Goal: Information Seeking & Learning: Learn about a topic

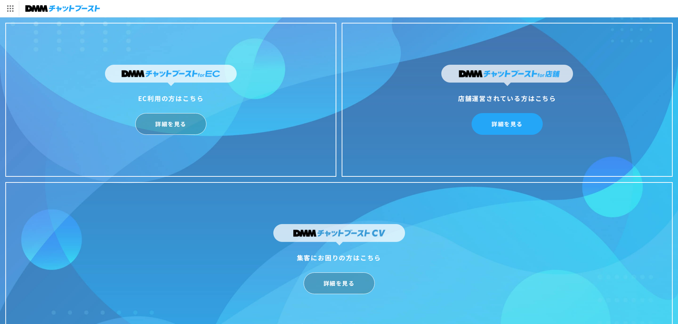
click at [512, 126] on link "詳細を見る" at bounding box center [507, 124] width 71 height 22
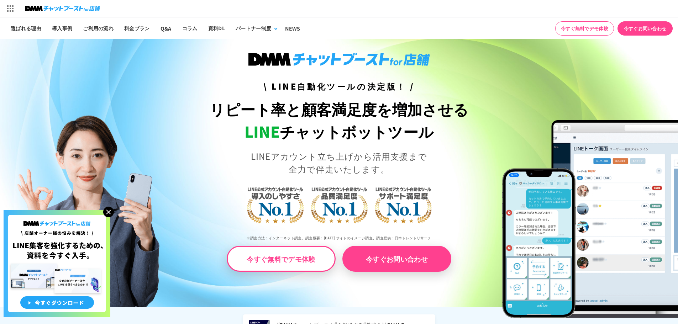
click at [107, 215] on img at bounding box center [108, 212] width 11 height 11
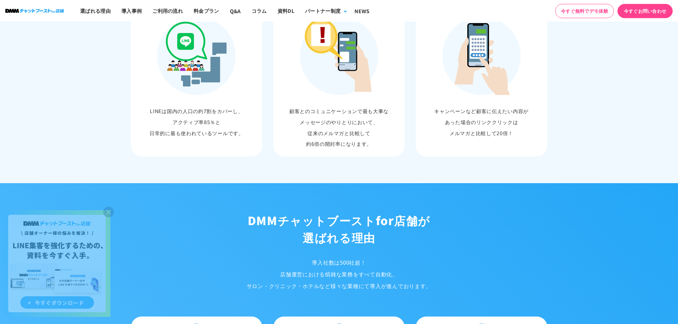
scroll to position [498, 0]
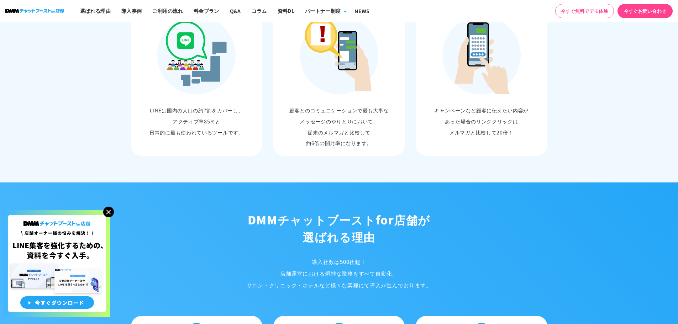
click at [108, 213] on img at bounding box center [108, 212] width 11 height 11
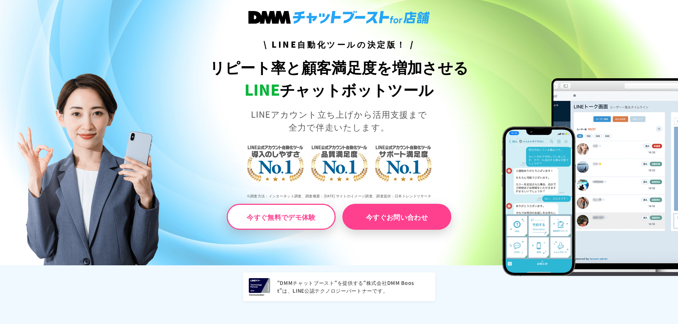
scroll to position [0, 0]
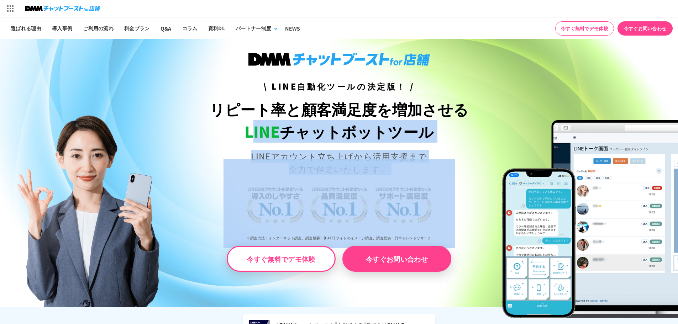
drag, startPoint x: 252, startPoint y: 126, endPoint x: 422, endPoint y: 167, distance: 175.0
click at [422, 167] on div "\ LINE自動化ツールの決定版！ / リピート率と顧客満足度を増加させる LINE チャットボットツール LINEアカウント立ち上げから活用支援まで 全力で…" at bounding box center [338, 162] width 339 height 219
click at [401, 168] on img at bounding box center [339, 203] width 231 height 89
click at [381, 163] on img at bounding box center [339, 203] width 231 height 89
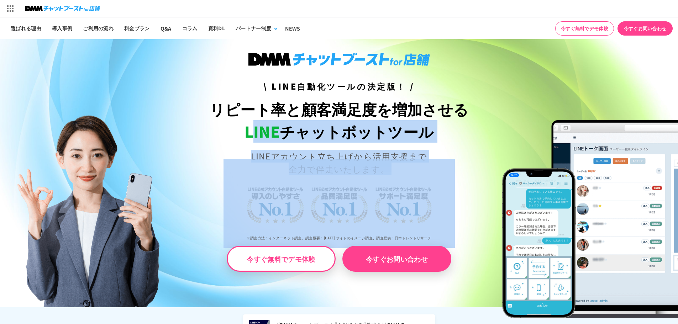
click at [358, 156] on p "LINEアカウント立ち上げから活用支援まで 全力で伴走いたします。" at bounding box center [338, 163] width 339 height 26
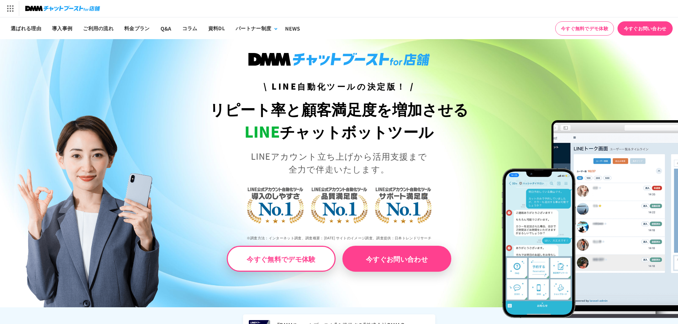
click at [209, 112] on h1 "リピート率と顧客満足度を増加させる LINE チャットボットツール" at bounding box center [338, 120] width 339 height 45
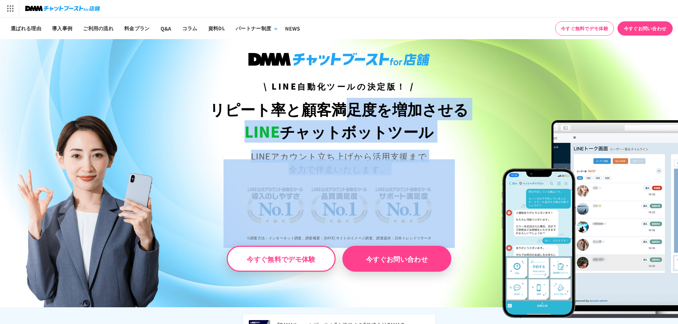
drag, startPoint x: 209, startPoint y: 112, endPoint x: 381, endPoint y: 165, distance: 179.7
click at [381, 165] on div "\ LINE自動化ツールの決定版！ / リピート率と顧客満足度を増加させる LINE チャットボットツール LINEアカウント立ち上げから活用支援まで 全力で…" at bounding box center [338, 162] width 339 height 219
click at [381, 165] on img at bounding box center [339, 203] width 231 height 89
click at [395, 147] on div "\ LINE自動化ツールの決定版！ / リピート率と顧客満足度を増加させる LINE チャットボットツール LINEアカウント立ち上げから活用支援まで 全力で…" at bounding box center [338, 162] width 339 height 219
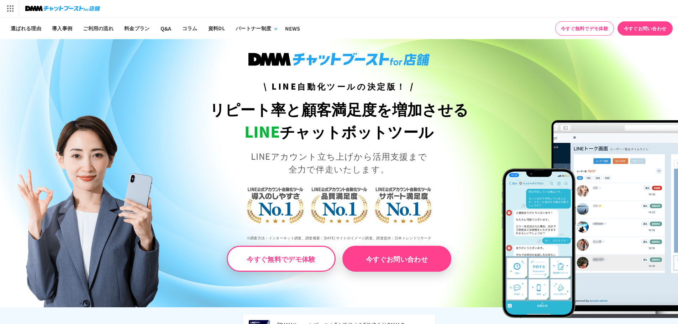
click at [385, 159] on img at bounding box center [339, 203] width 231 height 89
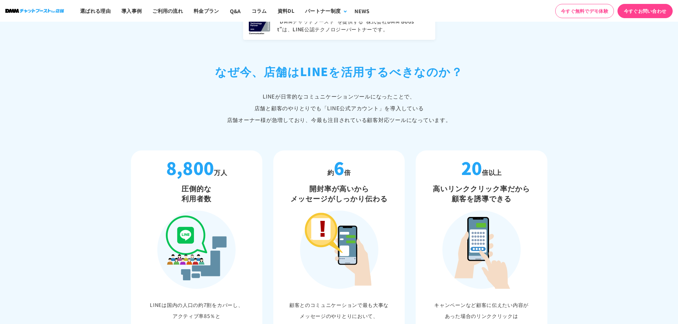
scroll to position [463, 0]
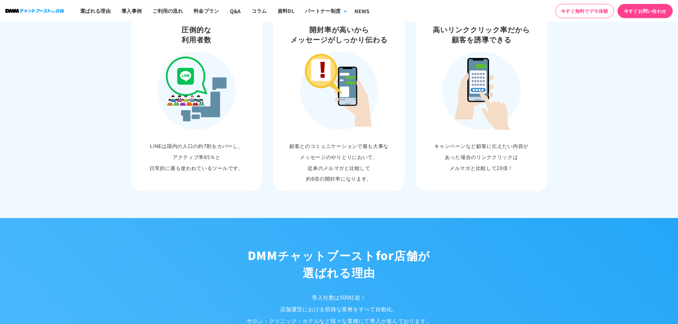
click at [339, 40] on h3 "開封率が高いから メッセージがしっかり伝わる" at bounding box center [339, 35] width 125 height 20
drag, startPoint x: 339, startPoint y: 40, endPoint x: 338, endPoint y: 35, distance: 4.7
click at [338, 35] on h3 "開封率が高いから メッセージがしっかり伝わる" at bounding box center [339, 35] width 125 height 20
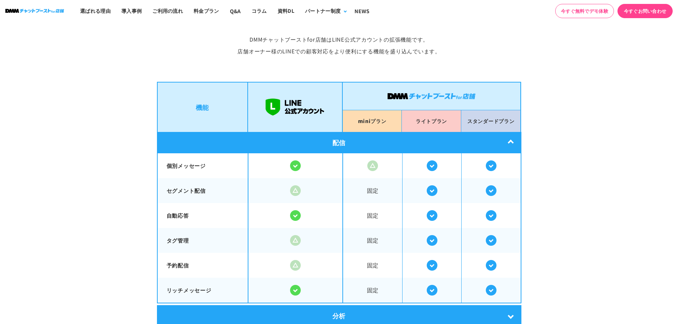
scroll to position [1210, 0]
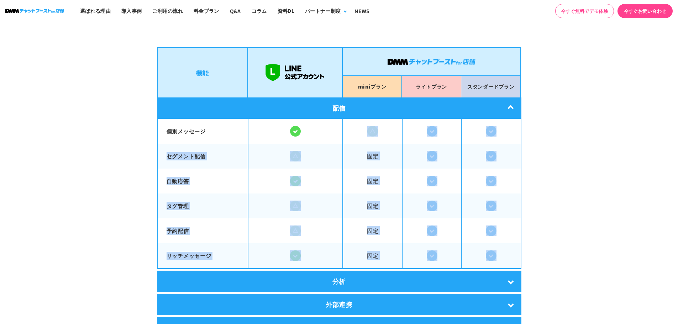
drag, startPoint x: 348, startPoint y: 126, endPoint x: 503, endPoint y: 254, distance: 201.0
click at [503, 254] on tbody "個別メッセージ セグメント配信 固定 自動応答" at bounding box center [339, 194] width 364 height 150
click at [502, 253] on span at bounding box center [490, 255] width 59 height 25
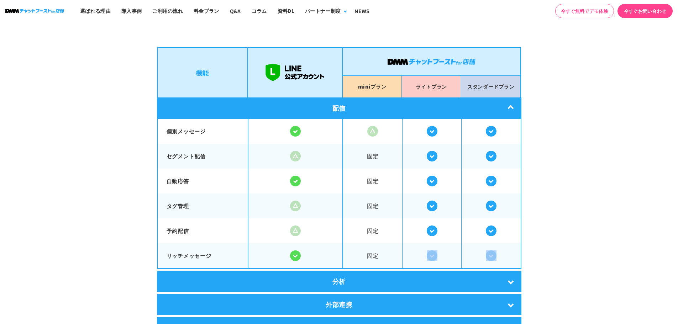
drag, startPoint x: 501, startPoint y: 253, endPoint x: 499, endPoint y: 248, distance: 5.0
click at [499, 255] on span at bounding box center [490, 255] width 59 height 25
click at [270, 133] on div at bounding box center [295, 131] width 94 height 11
click at [273, 127] on div at bounding box center [295, 131] width 94 height 11
drag, startPoint x: 273, startPoint y: 127, endPoint x: 508, endPoint y: 253, distance: 267.1
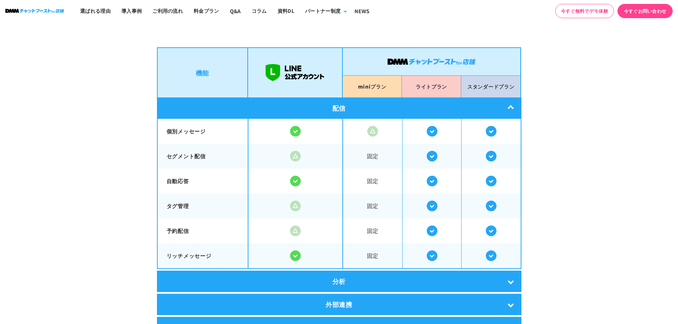
click at [508, 253] on tbody "個別メッセージ セグメント配信 固定 自動応答" at bounding box center [339, 194] width 364 height 150
click at [508, 253] on span at bounding box center [490, 255] width 59 height 25
click at [475, 103] on div "配信" at bounding box center [339, 108] width 364 height 21
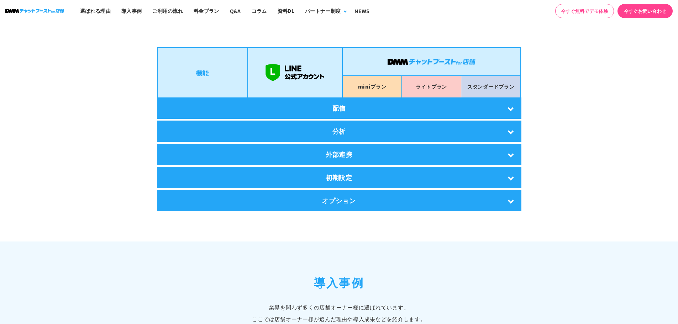
click at [475, 105] on div "配信" at bounding box center [339, 108] width 364 height 21
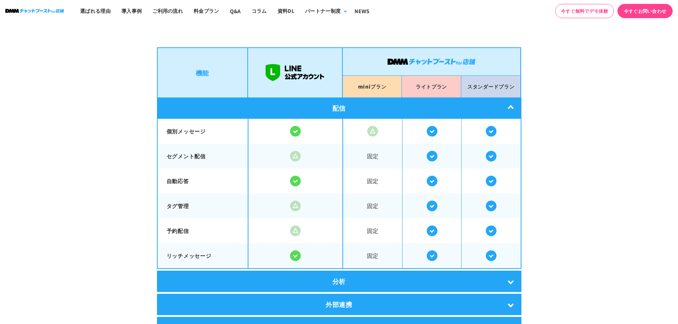
click at [475, 105] on div "配信" at bounding box center [339, 108] width 364 height 21
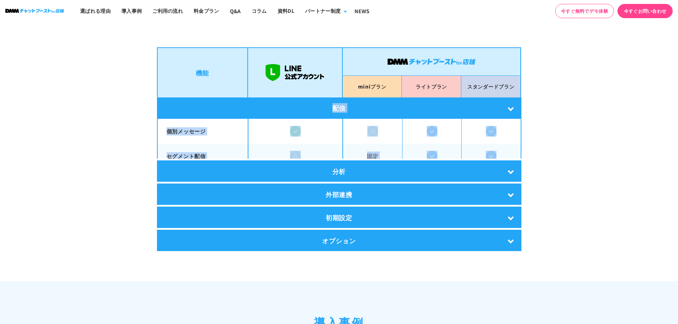
click at [475, 105] on div "配信" at bounding box center [339, 108] width 364 height 21
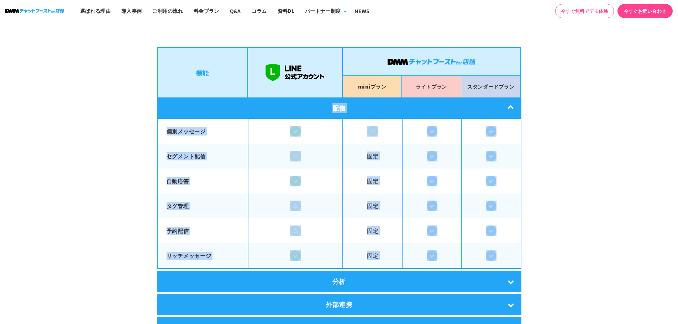
click at [475, 104] on div "配信" at bounding box center [339, 108] width 364 height 21
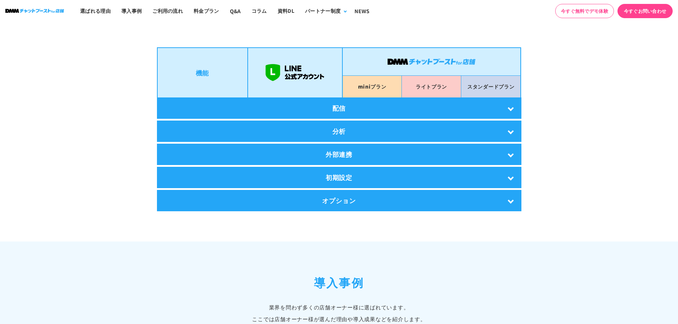
click at [475, 104] on div "配信" at bounding box center [339, 108] width 364 height 21
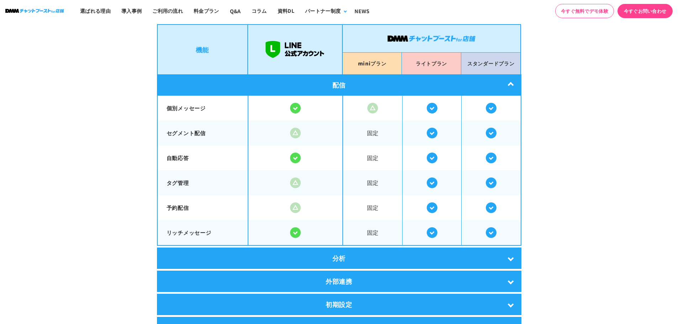
scroll to position [1281, 0]
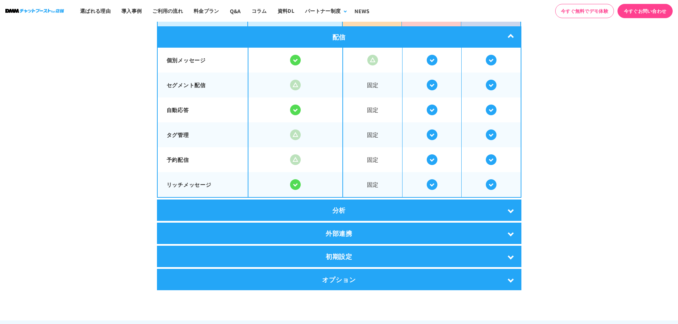
click at [413, 211] on div "分析" at bounding box center [339, 210] width 364 height 21
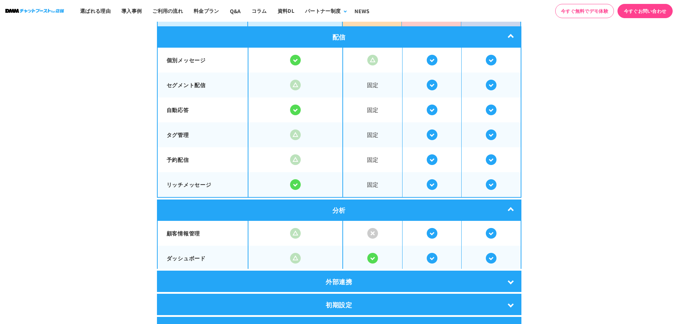
click at [413, 208] on div "分析" at bounding box center [339, 210] width 364 height 21
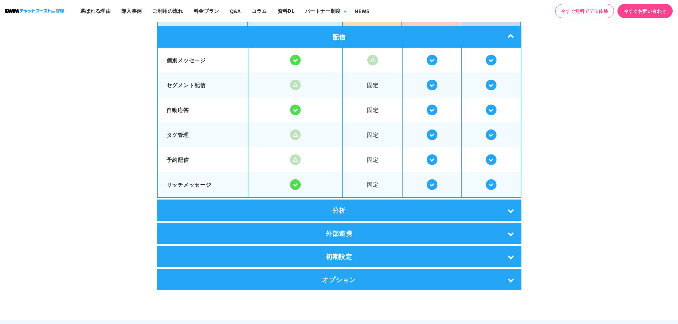
click at [393, 225] on div "外部連携" at bounding box center [339, 233] width 364 height 21
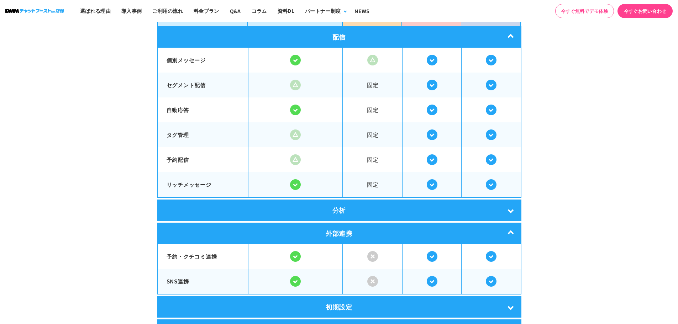
click at [393, 225] on div "外部連携" at bounding box center [339, 233] width 364 height 21
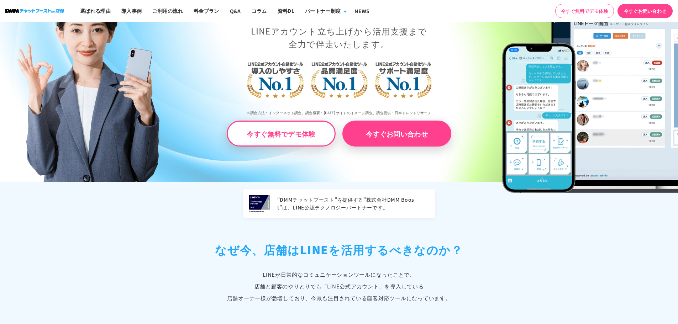
scroll to position [0, 0]
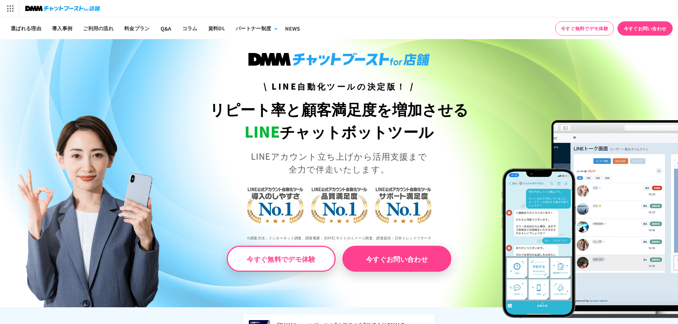
click at [318, 56] on img at bounding box center [339, 59] width 182 height 13
drag, startPoint x: 225, startPoint y: 56, endPoint x: 469, endPoint y: 270, distance: 325.1
click at [469, 270] on div "\ LINE自動化ツールの決定版！ / リピート率と顧客満足度を増加させる LINE チャットボットツール LINEアカウント立ち上げから活用支援まで 全力で…" at bounding box center [338, 162] width 339 height 219
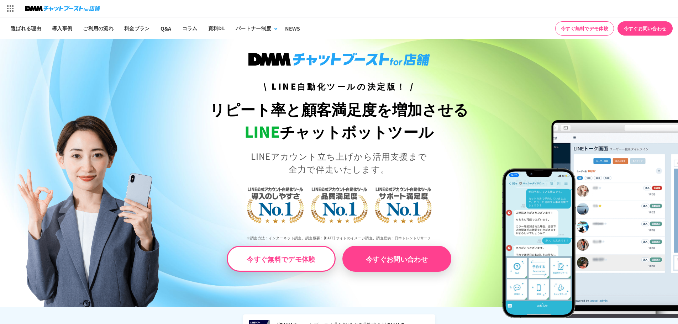
click at [469, 270] on p "今すぐお問い合わせ" at bounding box center [425, 259] width 166 height 26
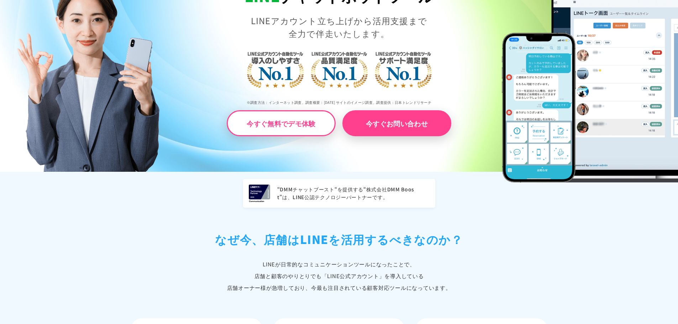
scroll to position [249, 0]
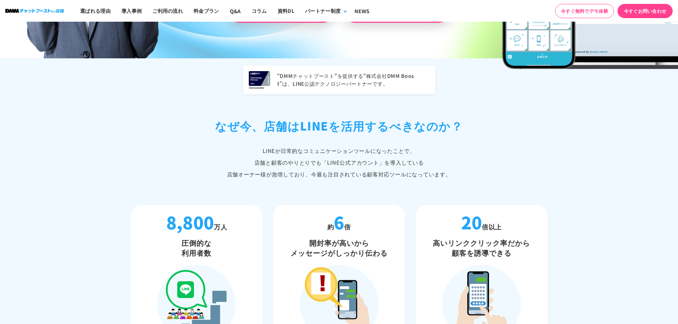
click at [293, 110] on div "“DMMチャットブースト“を提供する“株式会社DMM Boost”は、LINE公認テクノロジーパートナーです。 なぜ今、店舗は LINEを活用するべきなのか？…" at bounding box center [339, 235] width 427 height 340
click at [293, 120] on h2 "なぜ今、店舗は LINEを活用するべきなのか？" at bounding box center [339, 125] width 416 height 17
drag, startPoint x: 293, startPoint y: 120, endPoint x: 430, endPoint y: 169, distance: 146.0
click at [430, 169] on div "なぜ今、店舗は LINEを活用するべきなのか？ LINEが日常的なコミュニケーションツールになったことで、 店舗と顧客のやりとりでも「LINE公式アカウント」…" at bounding box center [339, 148] width 416 height 63
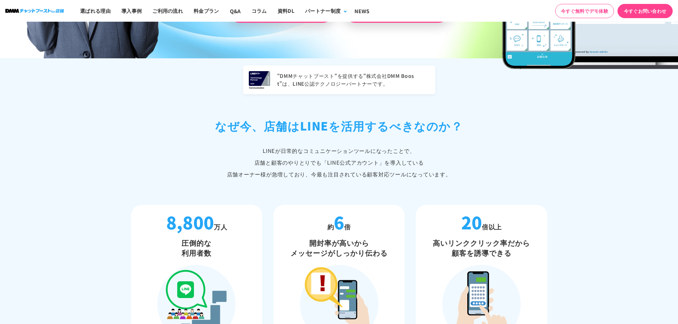
click at [430, 169] on p "LINEが日常的なコミュニケーションツールになったことで、 店舗と顧客のやりとりでも「LINE公式アカウント」 を導入している 店舗オーナー様が急増しており、…" at bounding box center [339, 162] width 416 height 35
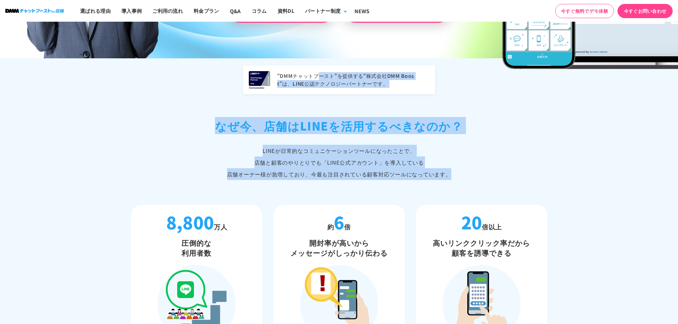
drag, startPoint x: 430, startPoint y: 169, endPoint x: 392, endPoint y: 93, distance: 86.0
click at [392, 93] on div "“DMMチャットブースト“を提供する“株式会社DMM Boost”は、LINE公認テクノロジーパートナーです。 なぜ今、店舗は LINEを活用するべきなのか？…" at bounding box center [339, 235] width 427 height 340
click at [392, 93] on div "“DMMチャットブースト“を提供する“株式会社DMM Boost”は、LINE公認テクノロジーパートナーです。" at bounding box center [339, 79] width 192 height 29
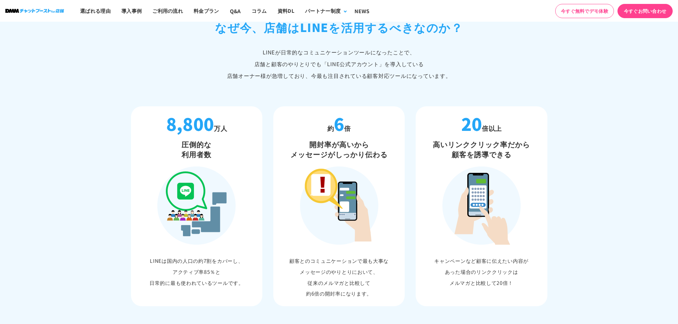
scroll to position [356, 0]
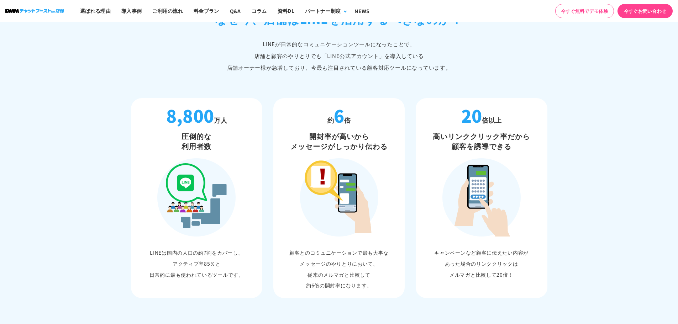
drag, startPoint x: 443, startPoint y: 113, endPoint x: 515, endPoint y: 142, distance: 77.7
click at [515, 142] on li "20 倍以上 高いリンククリック率だから 顧客を誘導できる キャンペーンなど顧客に伝えたい内容が あった場合のリンククリックは メルマガと比較して20倍！" at bounding box center [482, 198] width 132 height 200
click at [515, 142] on h3 "高いリンククリック率だから 顧客を誘導できる" at bounding box center [481, 141] width 125 height 20
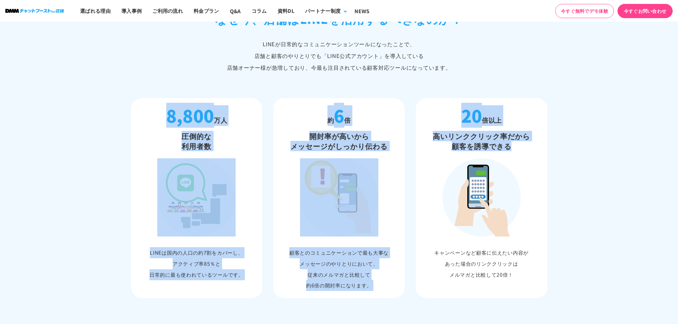
drag, startPoint x: 515, startPoint y: 142, endPoint x: 224, endPoint y: 110, distance: 293.2
click at [224, 110] on ul "8,800 万人 圧倒的な 利用者数 LINEは国内の人口の約7割をカバーし、 アクティブ率85％と 日常的に最も使われているツールです。 約 6 倍 開封率…" at bounding box center [339, 198] width 416 height 200
click at [224, 110] on p "8,800 万人" at bounding box center [197, 115] width 125 height 21
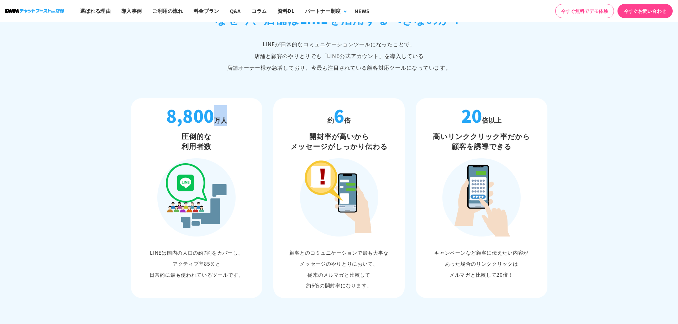
click at [224, 110] on p "8,800 万人" at bounding box center [197, 115] width 125 height 21
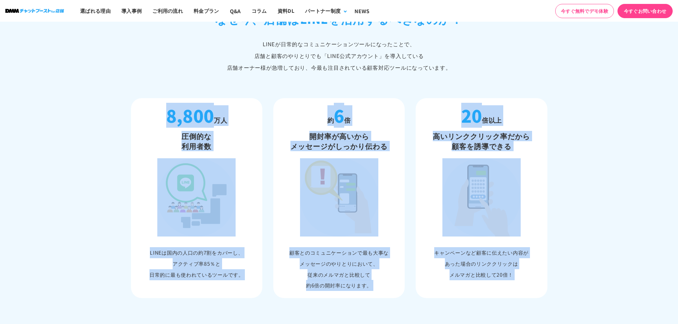
drag, startPoint x: 224, startPoint y: 110, endPoint x: 475, endPoint y: 273, distance: 299.2
click at [475, 273] on ul "8,800 万人 圧倒的な 利用者数 LINEは国内の人口の約7割をカバーし、 アクティブ率85％と 日常的に最も使われているツールです。 約 6 倍 開封率…" at bounding box center [339, 198] width 416 height 200
click at [475, 273] on p "キャンペーンなど顧客に伝えたい内容が あった場合のリンククリックは メルマガと比較して20倍！" at bounding box center [481, 263] width 125 height 33
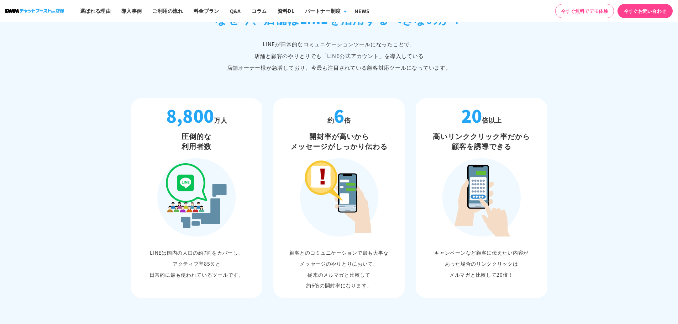
drag, startPoint x: 472, startPoint y: 272, endPoint x: 467, endPoint y: 270, distance: 5.4
click at [471, 272] on p "キャンペーンなど顧客に伝えたい内容が あった場合のリンククリックは メルマガと比較して20倍！" at bounding box center [481, 263] width 125 height 33
click at [467, 270] on p "キャンペーンなど顧客に伝えたい内容が あった場合のリンククリックは メルマガと比較して20倍！" at bounding box center [481, 263] width 125 height 33
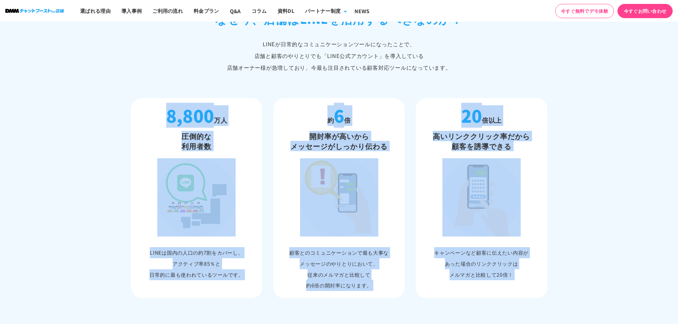
drag, startPoint x: 467, startPoint y: 270, endPoint x: 198, endPoint y: 111, distance: 311.8
click at [198, 111] on ul "8,800 万人 圧倒的な 利用者数 LINEは国内の人口の約7割をカバーし、 アクティブ率85％と 日常的に最も使われているツールです。 約 6 倍 開封率…" at bounding box center [339, 198] width 416 height 200
click at [198, 111] on strong "8,800" at bounding box center [190, 115] width 48 height 25
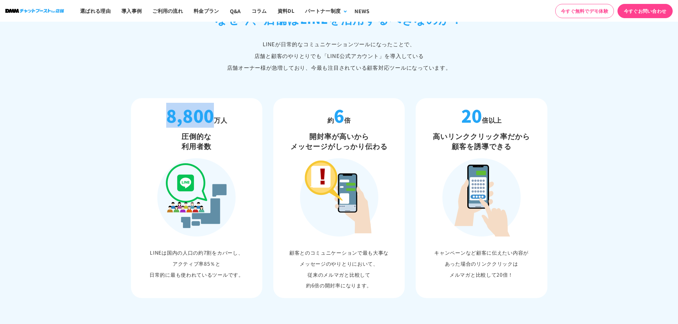
click at [198, 111] on strong "8,800" at bounding box center [190, 115] width 48 height 25
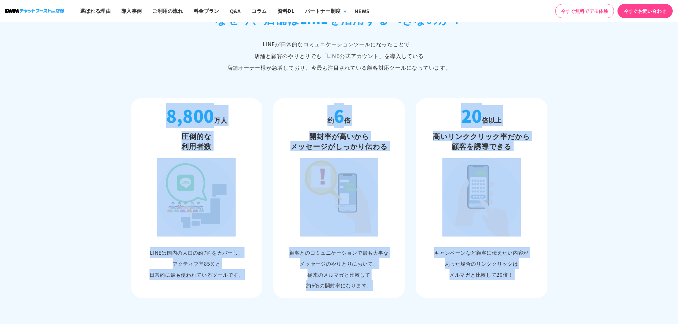
drag, startPoint x: 198, startPoint y: 111, endPoint x: 493, endPoint y: 272, distance: 335.5
click at [493, 272] on ul "8,800 万人 圧倒的な 利用者数 LINEは国内の人口の約7割をカバーし、 アクティブ率85％と 日常的に最も使われているツールです。 約 6 倍 開封率…" at bounding box center [339, 198] width 416 height 200
click at [492, 273] on p "キャンペーンなど顧客に伝えたい内容が あった場合のリンククリックは メルマガと比較して20倍！" at bounding box center [481, 263] width 125 height 33
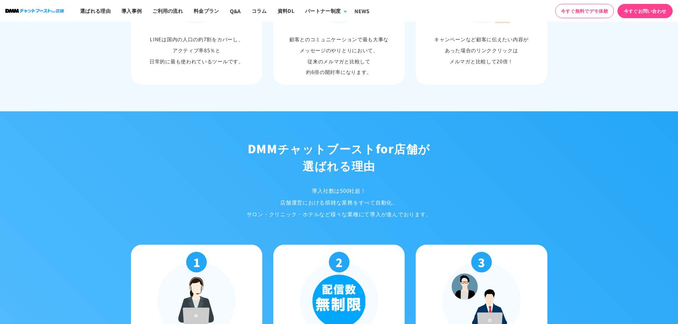
scroll to position [605, 0]
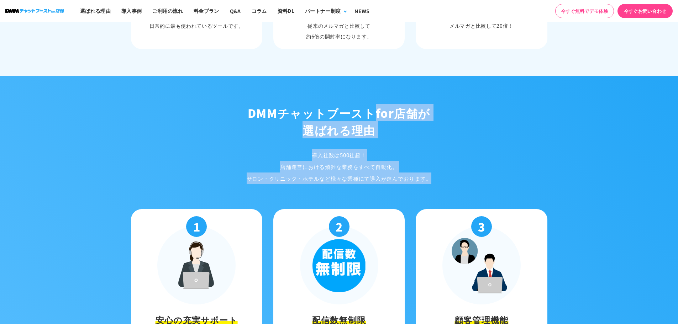
drag, startPoint x: 247, startPoint y: 109, endPoint x: 445, endPoint y: 174, distance: 208.3
click at [445, 174] on div "DMMチャットブースト for店舗が 選ばれる理由 導入社数は500社超！ 店舗運営における煩雑な業務をすべて自動化。 サロン・クリニック・ホテルなど様々な業…" at bounding box center [339, 144] width 427 height 80
click at [445, 174] on p "導入社数は500社超！ 店舗運営における煩雑な業務をすべて自動化。 サロン・クリニック・ホテルなど様々な業種にて 導入が進んでおります。" at bounding box center [339, 166] width 427 height 35
drag, startPoint x: 445, startPoint y: 174, endPoint x: 376, endPoint y: 107, distance: 96.2
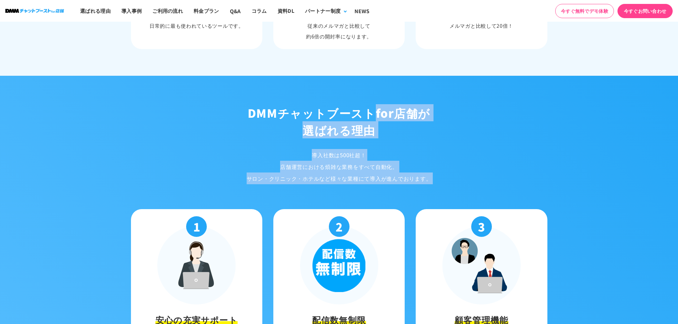
click at [376, 107] on div "DMMチャットブースト for店舗が 選ばれる理由 導入社数は500社超！ 店舗運営における煩雑な業務をすべて自動化。 サロン・クリニック・ホテルなど様々な業…" at bounding box center [339, 144] width 427 height 80
click at [376, 107] on h2 "DMMチャットブースト for店舗が 選ばれる理由" at bounding box center [339, 121] width 427 height 34
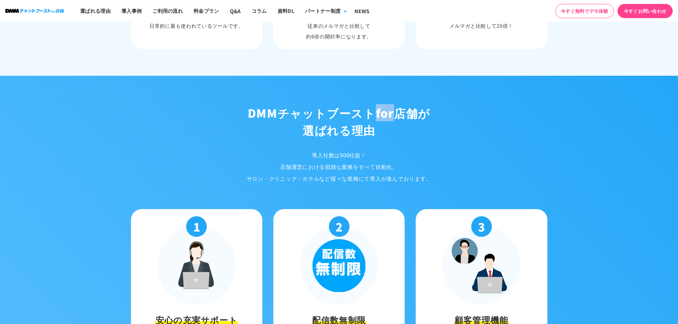
click at [376, 107] on h2 "DMMチャットブースト for店舗が 選ばれる理由" at bounding box center [339, 121] width 427 height 34
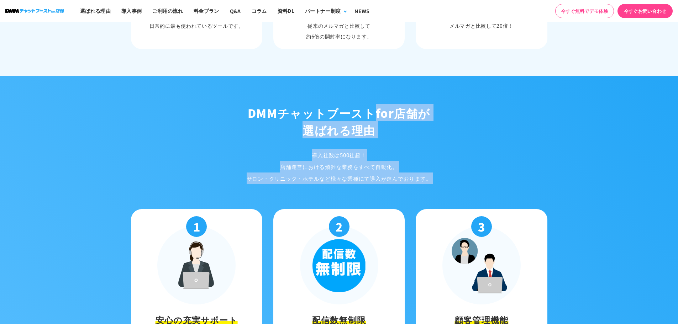
drag, startPoint x: 376, startPoint y: 107, endPoint x: 428, endPoint y: 176, distance: 86.1
click at [428, 176] on div "DMMチャットブースト for店舗が 選ばれる理由 導入社数は500社超！ 店舗運営における煩雑な業務をすべて自動化。 サロン・クリニック・ホテルなど様々な業…" at bounding box center [339, 144] width 427 height 80
click at [428, 176] on p "導入社数は500社超！ 店舗運営における煩雑な業務をすべて自動化。 サロン・クリニック・ホテルなど様々な業種にて 導入が進んでおります。" at bounding box center [339, 166] width 427 height 35
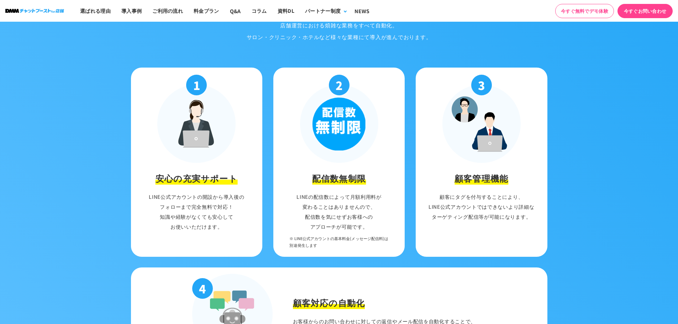
scroll to position [747, 0]
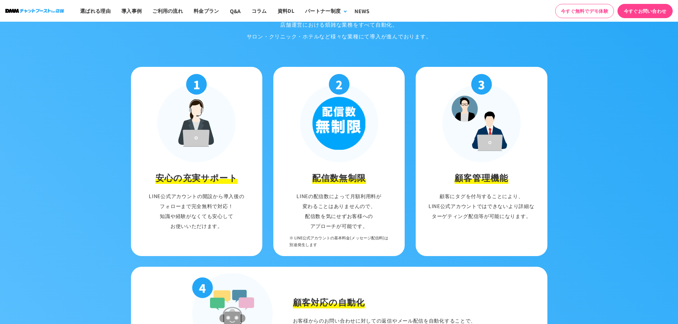
drag, startPoint x: 175, startPoint y: 69, endPoint x: 540, endPoint y: 246, distance: 405.3
click at [540, 246] on ul "1 安心の充実サポート LINE公式アカウントの開設から導入後の フォローまで完全無料で対応！ 知識や経験がなくても安心して お使いいただけます。 2 配信数…" at bounding box center [339, 161] width 416 height 189
click at [540, 246] on li "3 顧客管理機能 顧客にタグを付与することにより、 LINE公式アカウントではできないより詳細な ターゲティング配信等が可能になります。" at bounding box center [482, 161] width 132 height 189
click at [473, 248] on li "3 顧客管理機能 顧客にタグを付与することにより、 LINE公式アカウントではできないより詳細な ターゲティング配信等が可能になります。" at bounding box center [482, 161] width 132 height 189
click at [470, 248] on li "3 顧客管理機能 顧客にタグを付与することにより、 LINE公式アカウントではできないより詳細な ターゲティング配信等が可能になります。" at bounding box center [482, 161] width 132 height 189
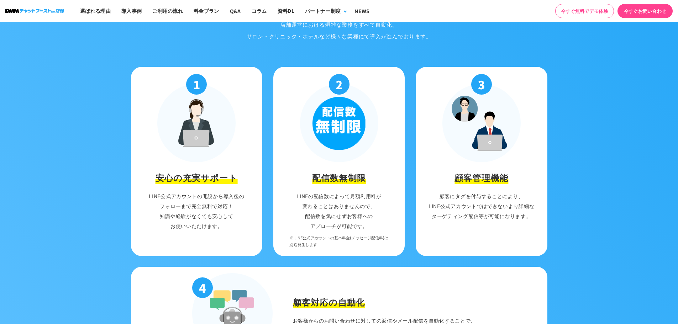
drag, startPoint x: 470, startPoint y: 248, endPoint x: 360, endPoint y: 146, distance: 149.9
click at [355, 141] on ul "1 安心の充実サポート LINE公式アカウントの開設から導入後の フォローまで完全無料で対応！ 知識や経験がなくても安心して お使いいただけます。 2 配信数…" at bounding box center [339, 161] width 416 height 189
click at [537, 230] on li "3 顧客管理機能 顧客にタグを付与することにより、 LINE公式アカウントではできないより詳細な ターゲティング配信等が可能になります。" at bounding box center [482, 161] width 132 height 189
drag, startPoint x: 539, startPoint y: 213, endPoint x: 183, endPoint y: 81, distance: 379.7
click at [183, 81] on ul "1 安心の充実サポート LINE公式アカウントの開設から導入後の フォローまで完全無料で対応！ 知識や経験がなくても安心して お使いいただけます。 2 配信数…" at bounding box center [339, 161] width 416 height 189
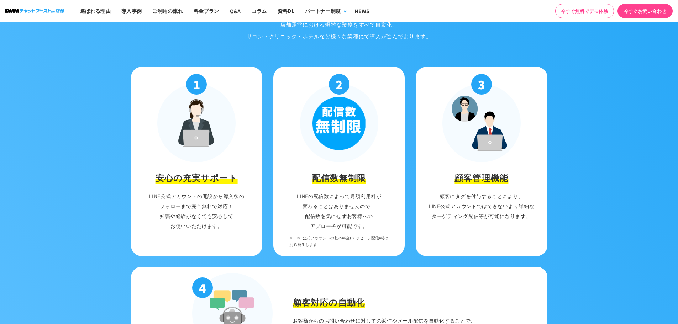
click at [176, 68] on li "1 安心の充実サポート LINE公式アカウントの開設から導入後の フォローまで完全無料で対応！ 知識や経験がなくても安心して お使いいただけます。" at bounding box center [197, 161] width 132 height 189
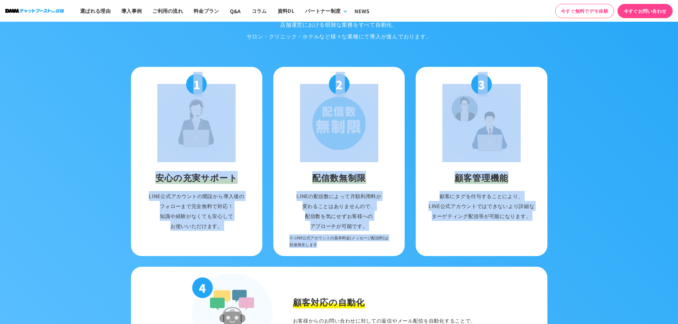
drag, startPoint x: 176, startPoint y: 68, endPoint x: 579, endPoint y: 242, distance: 439.7
click at [579, 242] on section "DMMチャットブースト for店舗が 選ばれる理由 導入社数は500社超！ 店舗運営における煩雑な業務をすべて自動化。 サロン・クリニック・ホテルなど様々な業…" at bounding box center [339, 166] width 678 height 467
click at [577, 242] on section "DMMチャットブースト for店舗が 選ばれる理由 導入社数は500社超！ 店舗運営における煩雑な業務をすべて自動化。 サロン・クリニック・ホテルなど様々な業…" at bounding box center [339, 166] width 678 height 467
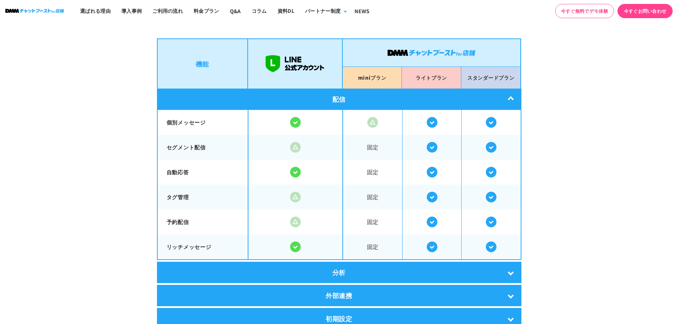
scroll to position [1353, 0]
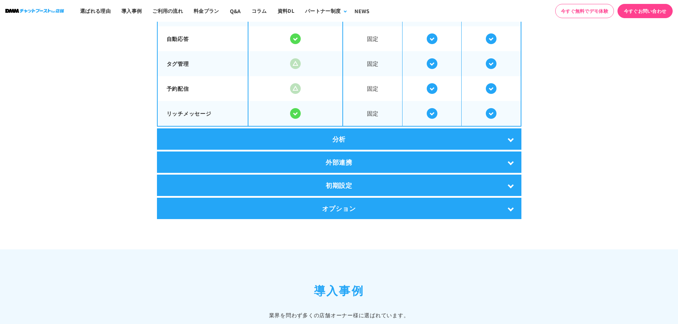
click at [514, 142] on div "分析" at bounding box center [339, 138] width 364 height 21
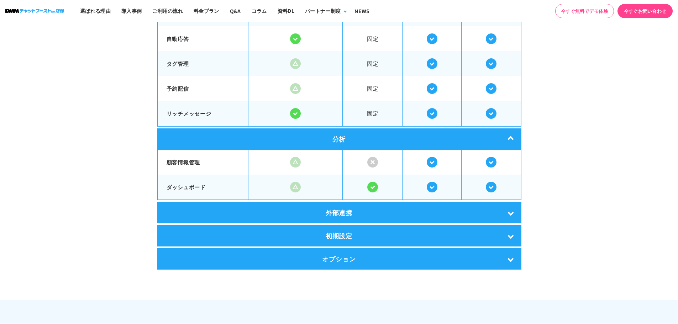
click at [514, 142] on div "分析" at bounding box center [339, 138] width 364 height 21
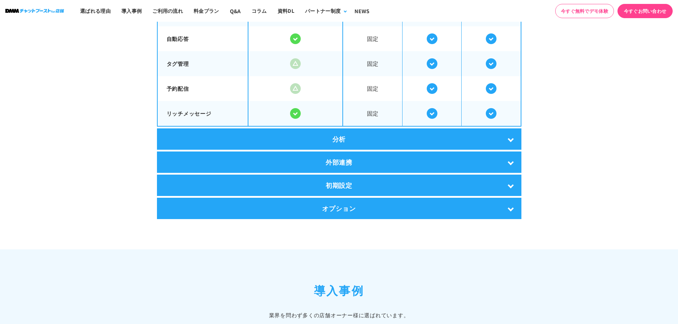
click at [502, 159] on div "外部連携" at bounding box center [339, 162] width 364 height 21
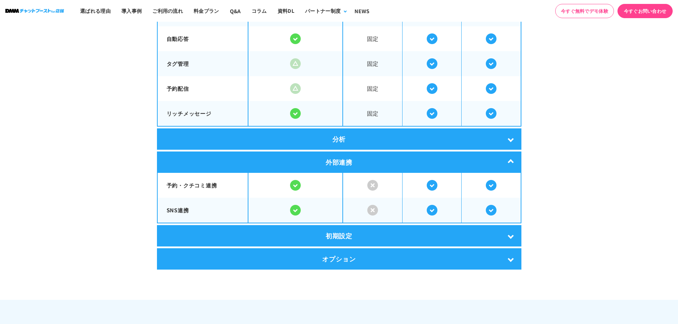
click at [499, 163] on div "外部連携" at bounding box center [339, 162] width 364 height 21
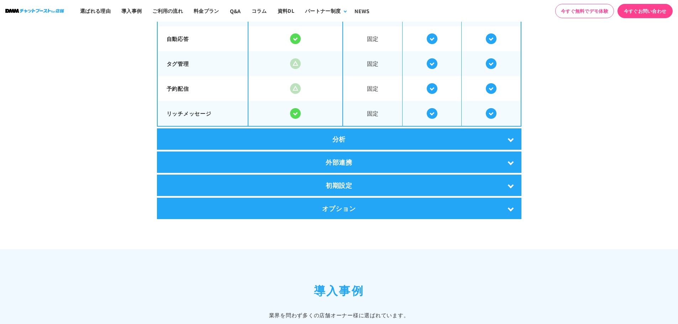
click at [484, 183] on div "初期設定" at bounding box center [339, 185] width 364 height 21
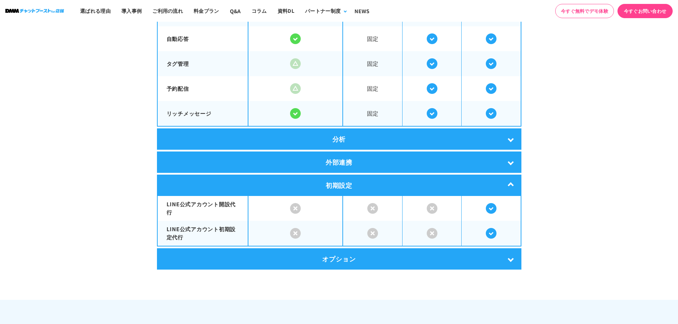
click at [484, 185] on div "初期設定" at bounding box center [339, 185] width 364 height 21
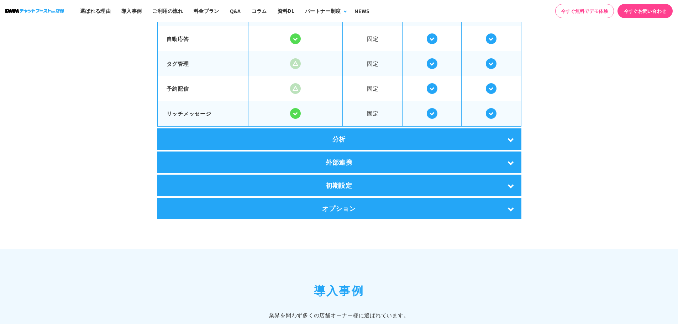
click at [461, 203] on div "オプション" at bounding box center [339, 208] width 364 height 21
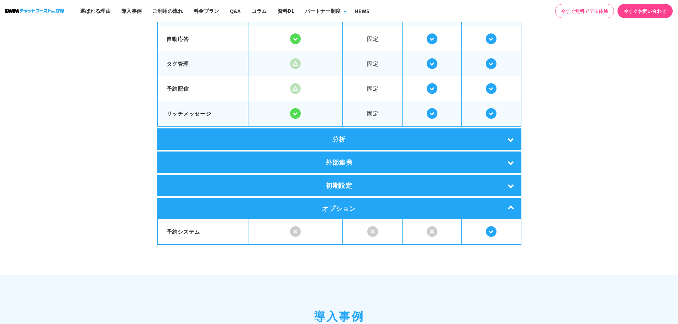
click at [461, 203] on div "オプション" at bounding box center [339, 208] width 364 height 21
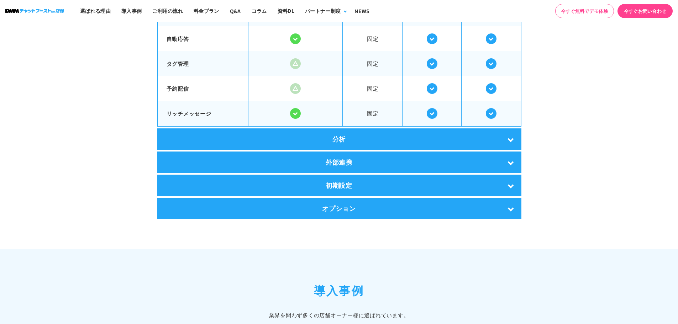
click at [463, 203] on div "オプション" at bounding box center [339, 208] width 364 height 21
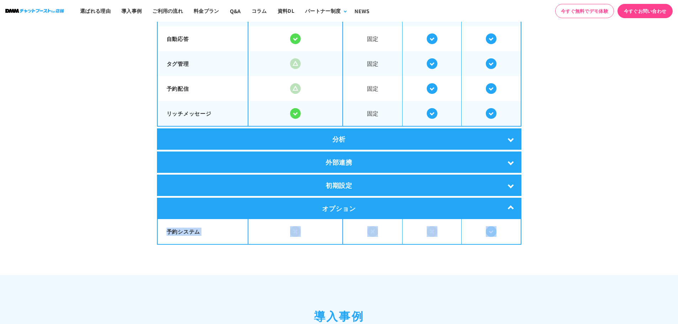
click at [477, 202] on div "オプション" at bounding box center [339, 208] width 364 height 21
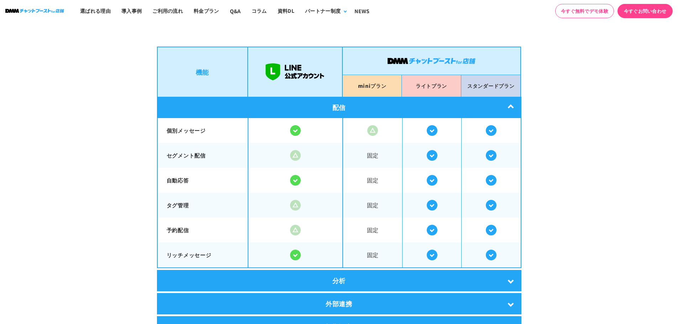
scroll to position [1210, 0]
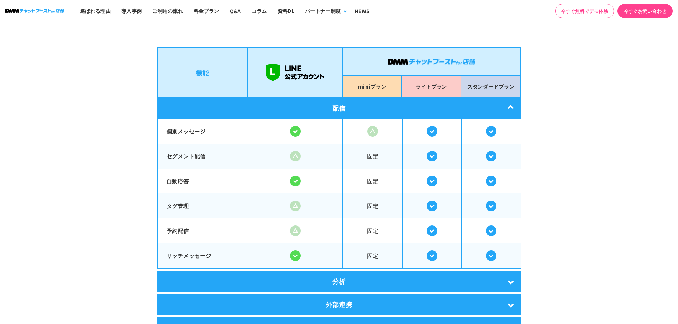
click at [512, 100] on div "配信" at bounding box center [339, 108] width 364 height 21
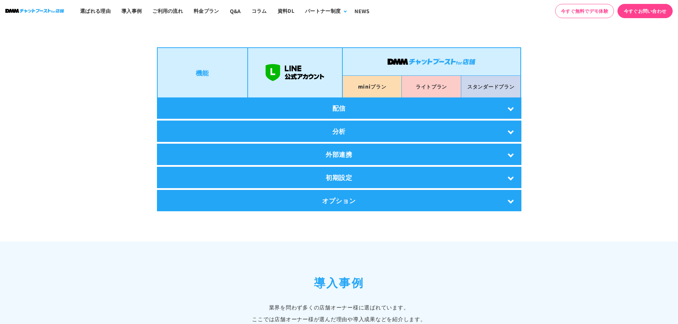
click at [487, 109] on div "配信" at bounding box center [339, 108] width 364 height 21
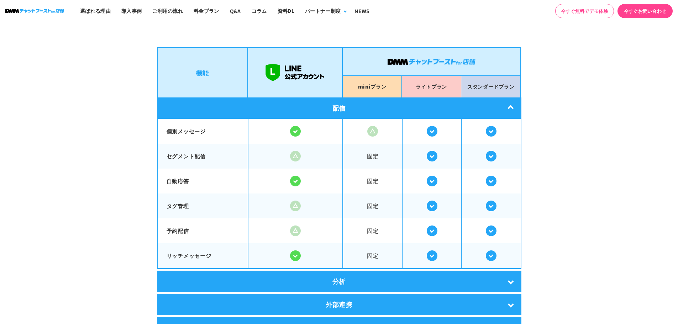
click at [381, 81] on p "mini プラン" at bounding box center [372, 86] width 28 height 11
drag, startPoint x: 381, startPoint y: 80, endPoint x: 500, endPoint y: 253, distance: 210.1
click at [500, 253] on div "機能 mini プラン ライト プラン スタンダード プラン 配信 個別メッセージ 固定" at bounding box center [339, 204] width 364 height 314
click at [500, 253] on span at bounding box center [490, 255] width 59 height 25
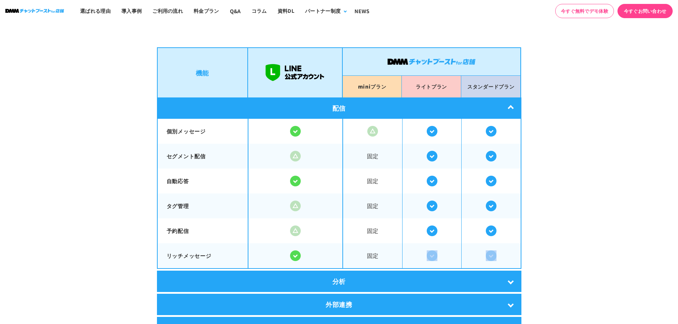
click at [500, 253] on span at bounding box center [490, 255] width 59 height 25
drag, startPoint x: 500, startPoint y: 253, endPoint x: 203, endPoint y: 63, distance: 353.1
click at [203, 63] on div "機能 mini プラン ライト プラン スタンダード プラン 配信 個別メッセージ 固定" at bounding box center [339, 204] width 364 height 314
click at [196, 65] on li "機能" at bounding box center [202, 72] width 91 height 50
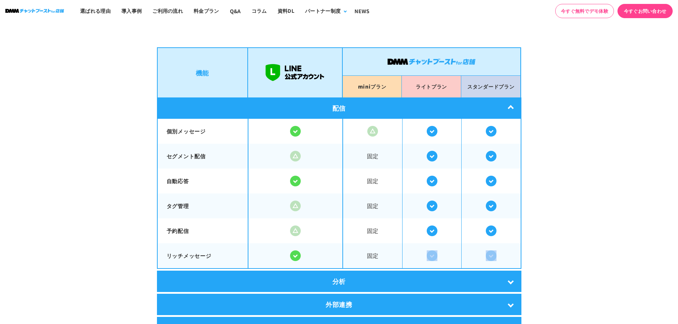
drag, startPoint x: 196, startPoint y: 65, endPoint x: 502, endPoint y: 252, distance: 358.3
click at [502, 252] on div "機能 mini プラン ライト プラン スタンダード プラン 配信 個別メッセージ 固定" at bounding box center [339, 204] width 364 height 314
click at [502, 252] on span at bounding box center [490, 255] width 59 height 25
drag, startPoint x: 502, startPoint y: 252, endPoint x: 213, endPoint y: 80, distance: 336.1
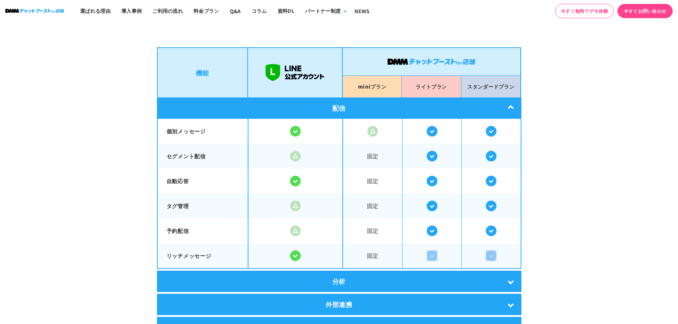
click at [213, 80] on div "機能 mini プラン ライト プラン スタンダード プラン 配信 個別メッセージ 固定" at bounding box center [339, 204] width 364 height 314
click at [212, 79] on li "機能" at bounding box center [202, 72] width 91 height 50
drag, startPoint x: 212, startPoint y: 79, endPoint x: 517, endPoint y: 257, distance: 353.2
click at [517, 257] on div "機能 mini プラン ライト プラン スタンダード プラン 配信 個別メッセージ 固定" at bounding box center [339, 204] width 364 height 314
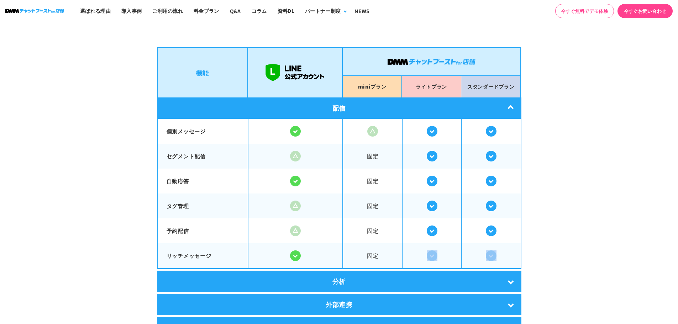
click at [508, 250] on span at bounding box center [490, 255] width 59 height 25
click at [502, 111] on div "配信" at bounding box center [339, 108] width 364 height 21
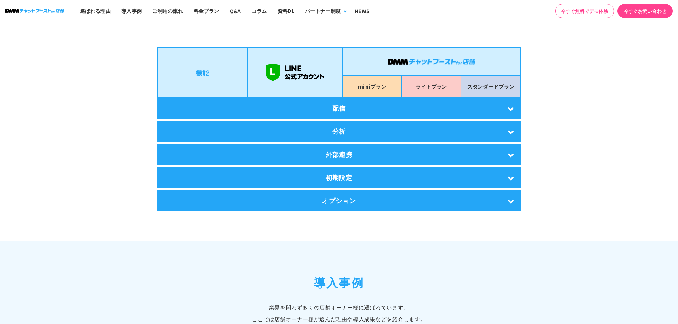
click at [486, 201] on div "オプション" at bounding box center [339, 200] width 364 height 21
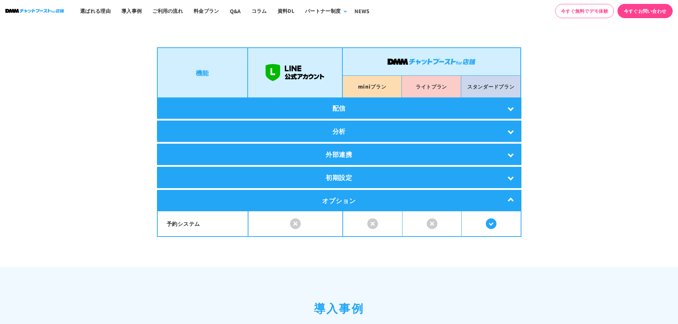
click at [486, 201] on div "オプション" at bounding box center [339, 200] width 364 height 21
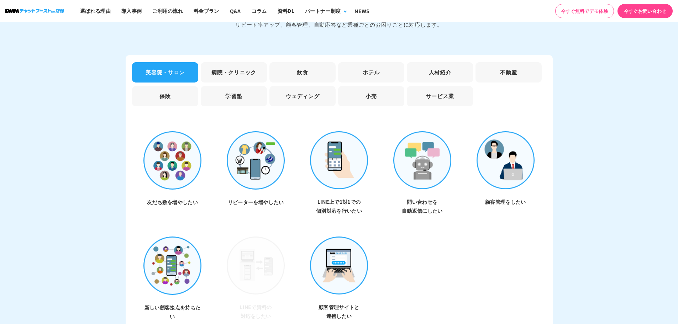
scroll to position [1887, 0]
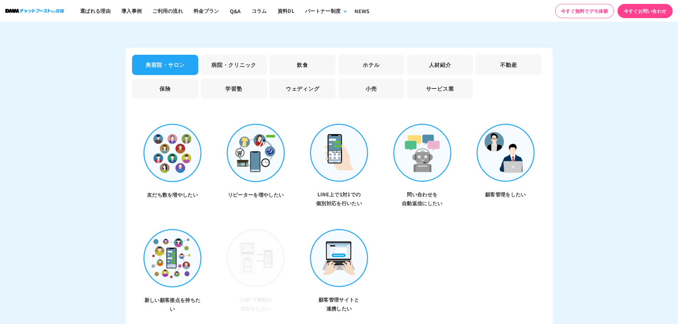
click at [247, 61] on li "病院・クリニック" at bounding box center [234, 65] width 66 height 20
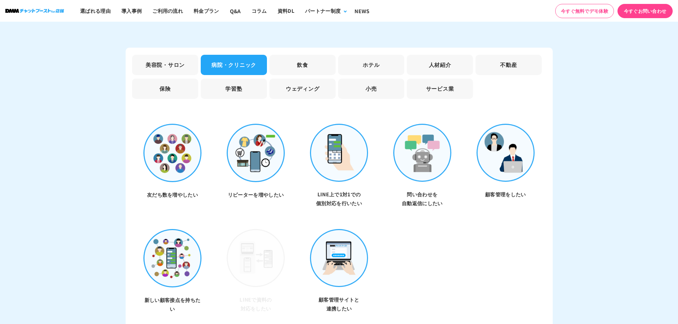
click at [168, 60] on li "美容院・サロン" at bounding box center [165, 65] width 66 height 20
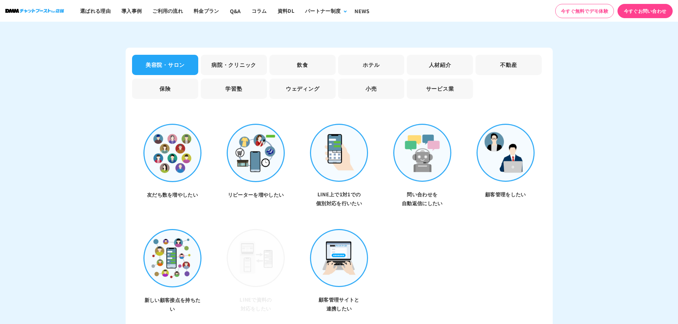
click at [217, 56] on li "病院・クリニック" at bounding box center [234, 65] width 66 height 20
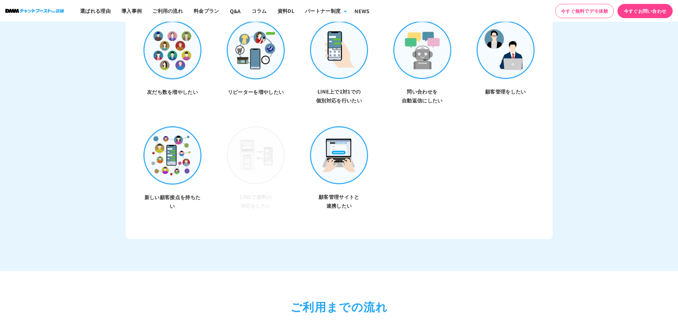
scroll to position [1993, 0]
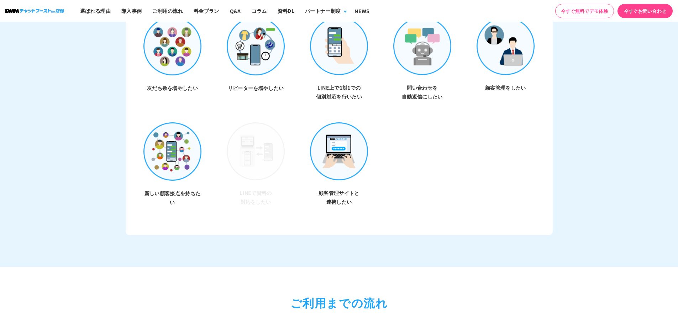
drag, startPoint x: 362, startPoint y: 209, endPoint x: 321, endPoint y: 180, distance: 49.9
click at [331, 187] on ul "友だち数を増やしたい リピーターを増やしたい LINE上で1対1での 個別対応を行いたい 問い合わせを 自動返信にしたい 顧客管理をしたい 新しい顧客接点を持…" at bounding box center [339, 122] width 416 height 211
click at [321, 180] on li "顧客管理サイトと 連携したい" at bounding box center [339, 164] width 58 height 84
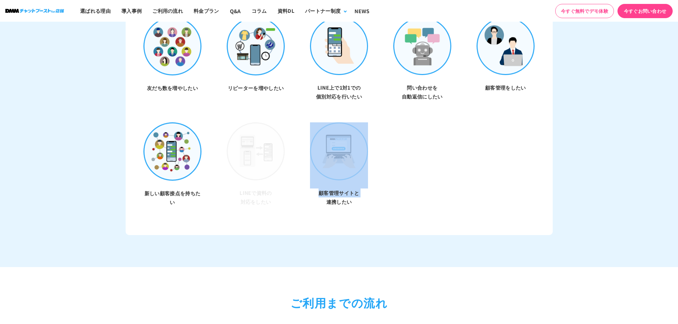
drag, startPoint x: 321, startPoint y: 180, endPoint x: 346, endPoint y: 195, distance: 29.1
click at [341, 191] on li "顧客管理サイトと 連携したい" at bounding box center [339, 164] width 58 height 84
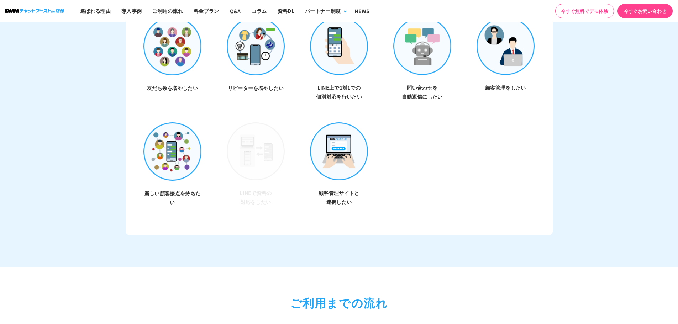
click at [346, 195] on h3 "顧客管理サイトと 連携したい" at bounding box center [339, 198] width 58 height 18
click at [346, 196] on h3 "顧客管理サイトと 連携したい" at bounding box center [339, 198] width 58 height 18
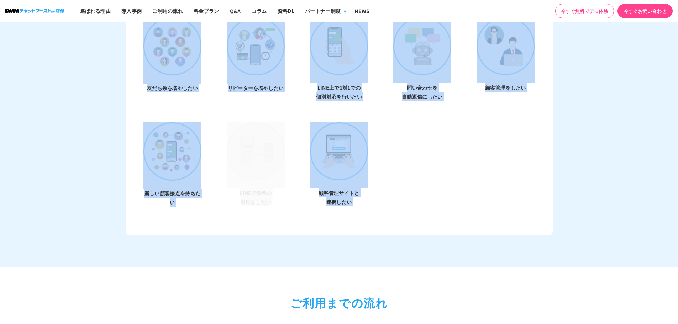
drag, startPoint x: 346, startPoint y: 196, endPoint x: 168, endPoint y: 81, distance: 211.8
click at [169, 79] on ul "友だち数を増やしたい リピーターを増やしたい LINE上で1対1での 個別対応を行いたい 問い合わせを 自動返信にしたい 顧客管理をしたい 新しい顧客接点を持…" at bounding box center [339, 122] width 416 height 211
click at [168, 84] on h3 "友だち数を増やしたい" at bounding box center [172, 88] width 58 height 9
drag, startPoint x: 168, startPoint y: 81, endPoint x: 362, endPoint y: 197, distance: 225.9
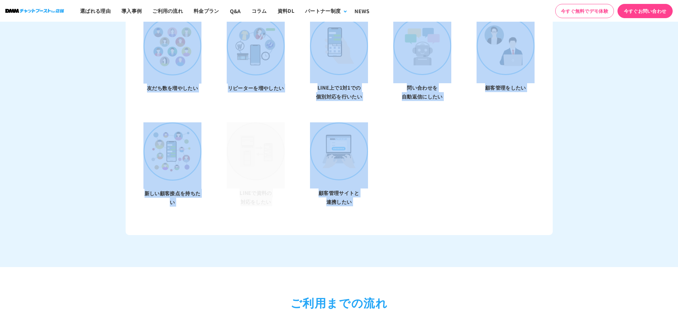
click at [362, 197] on ul "友だち数を増やしたい リピーターを増やしたい LINE上で1対1での 個別対応を行いたい 問い合わせを 自動返信にしたい 顧客管理をしたい 新しい顧客接点を持…" at bounding box center [339, 122] width 416 height 211
click at [361, 197] on h3 "顧客管理サイトと 連携したい" at bounding box center [339, 198] width 58 height 18
drag, startPoint x: 361, startPoint y: 197, endPoint x: 170, endPoint y: 80, distance: 223.6
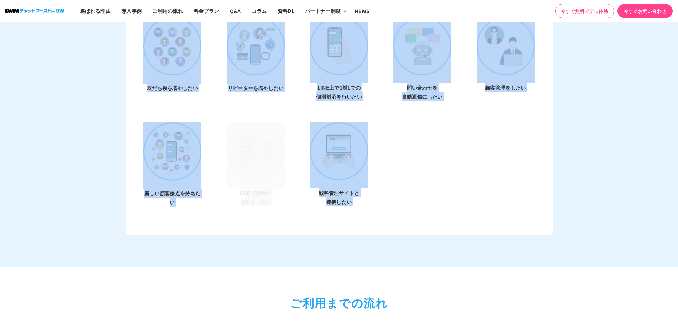
click at [170, 80] on ul "友だち数を増やしたい リピーターを増やしたい LINE上で1対1での 個別対応を行いたい 問い合わせを 自動返信にしたい 顧客管理をしたい 新しい顧客接点を持…" at bounding box center [339, 122] width 416 height 211
click at [170, 84] on h3 "友だち数を増やしたい" at bounding box center [172, 88] width 58 height 9
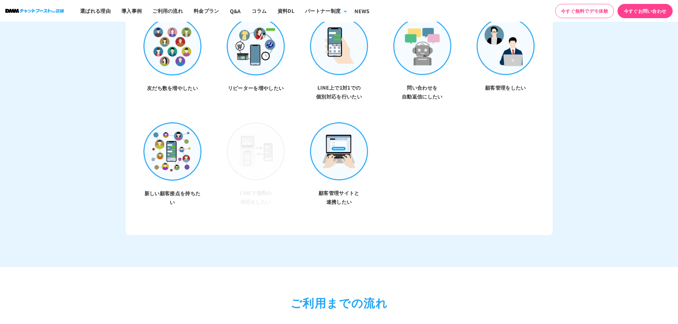
scroll to position [1922, 0]
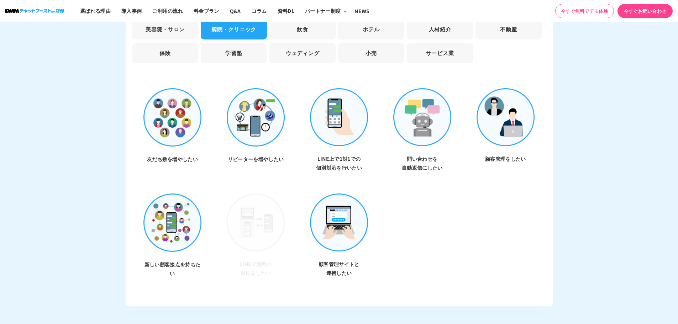
drag, startPoint x: 152, startPoint y: 152, endPoint x: 261, endPoint y: 160, distance: 108.5
click at [261, 160] on ul "友だち数を増やしたい リピーターを増やしたい LINE上で1対1での 個別対応を行いたい 問い合わせを 自動返信にしたい 顧客管理をしたい 新しい顧客接点を持…" at bounding box center [339, 193] width 416 height 211
click at [261, 160] on li "リピーターを増やしたい" at bounding box center [256, 130] width 58 height 84
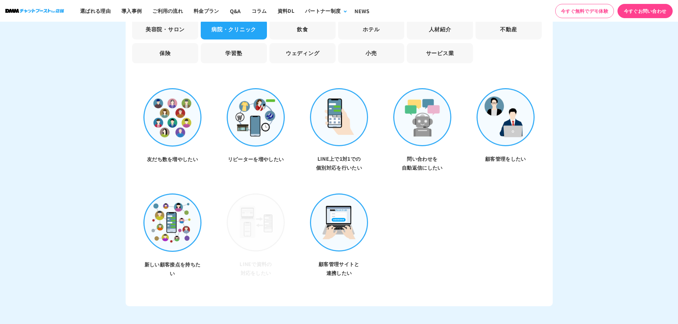
click at [172, 155] on h3 "友だち数を増やしたい" at bounding box center [172, 159] width 58 height 9
drag, startPoint x: 172, startPoint y: 155, endPoint x: 427, endPoint y: 276, distance: 282.9
click at [427, 276] on ul "友だち数を増やしたい リピーターを増やしたい LINE上で1対1での 個別対応を行いたい 問い合わせを 自動返信にしたい 顧客管理をしたい 新しい顧客接点を持…" at bounding box center [339, 193] width 416 height 211
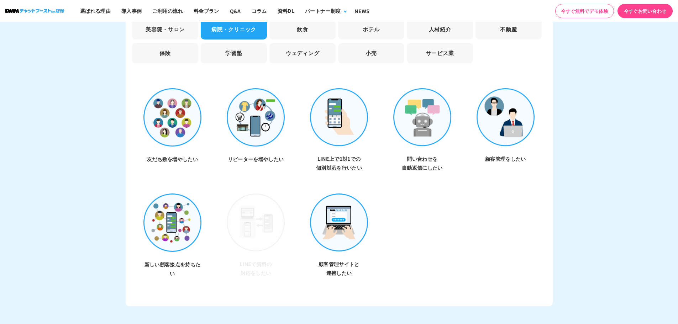
click at [427, 276] on ul "友だち数を増やしたい リピーターを増やしたい LINE上で1対1での 個別対応を行いたい 問い合わせを 自動返信にしたい 顧客管理をしたい 新しい顧客接点を持…" at bounding box center [339, 193] width 416 height 211
drag, startPoint x: 427, startPoint y: 276, endPoint x: 176, endPoint y: 163, distance: 275.3
click at [176, 163] on ul "友だち数を増やしたい リピーターを増やしたい LINE上で1対1での 個別対応を行いたい 問い合わせを 自動返信にしたい 顧客管理をしたい 新しい顧客接点を持…" at bounding box center [339, 193] width 416 height 211
click at [175, 158] on h3 "友だち数を増やしたい" at bounding box center [172, 159] width 58 height 9
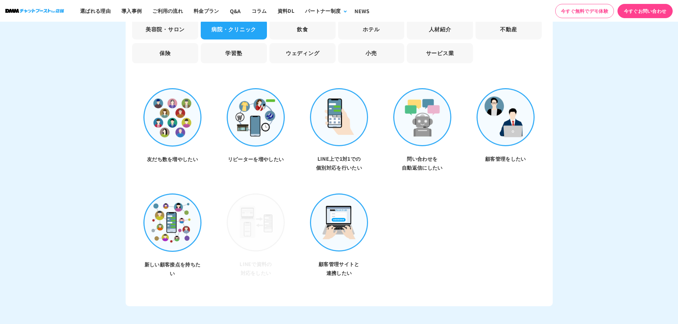
drag, startPoint x: 175, startPoint y: 158, endPoint x: 435, endPoint y: 267, distance: 281.0
click at [435, 267] on ul "友だち数を増やしたい リピーターを増やしたい LINE上で1対1での 個別対応を行いたい 問い合わせを 自動返信にしたい 顧客管理をしたい 新しい顧客接点を持…" at bounding box center [339, 193] width 416 height 211
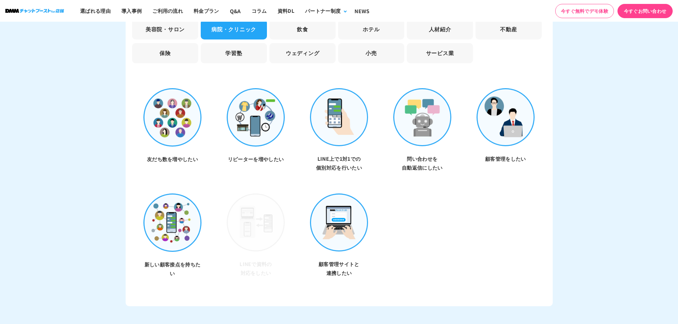
drag, startPoint x: 435, startPoint y: 267, endPoint x: 182, endPoint y: 152, distance: 277.5
click at [182, 152] on ul "友だち数を増やしたい リピーターを増やしたい LINE上で1対1での 個別対応を行いたい 問い合わせを 自動返信にしたい 顧客管理をしたい 新しい顧客接点を持…" at bounding box center [339, 193] width 416 height 211
click at [182, 155] on h3 "友だち数を増やしたい" at bounding box center [172, 159] width 58 height 9
drag, startPoint x: 182, startPoint y: 152, endPoint x: 422, endPoint y: 282, distance: 272.7
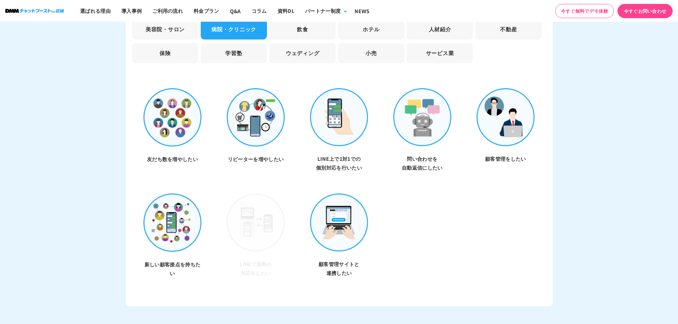
click at [422, 282] on ul "友だち数を増やしたい リピーターを増やしたい LINE上で1対1での 個別対応を行いたい 問い合わせを 自動返信にしたい 顧客管理をしたい 新しい顧客接点を持…" at bounding box center [339, 193] width 416 height 211
click at [416, 278] on ul "友だち数を増やしたい リピーターを増やしたい LINE上で1対1での 個別対応を行いたい 問い合わせを 自動返信にしたい 顧客管理をしたい 新しい顧客接点を持…" at bounding box center [339, 193] width 416 height 211
drag, startPoint x: 379, startPoint y: 265, endPoint x: 229, endPoint y: 133, distance: 199.5
click at [229, 133] on ul "友だち数を増やしたい リピーターを増やしたい LINE上で1対1での 個別対応を行いたい 問い合わせを 自動返信にしたい 顧客管理をしたい 新しい顧客接点を持…" at bounding box center [339, 193] width 416 height 211
click at [319, 175] on ul "友だち数を増やしたい リピーターを増やしたい LINE上で1対1での 個別対応を行いたい 問い合わせを 自動返信にしたい 顧客管理をしたい 新しい顧客接点を持…" at bounding box center [339, 193] width 416 height 211
